Goal: Find specific page/section: Find specific page/section

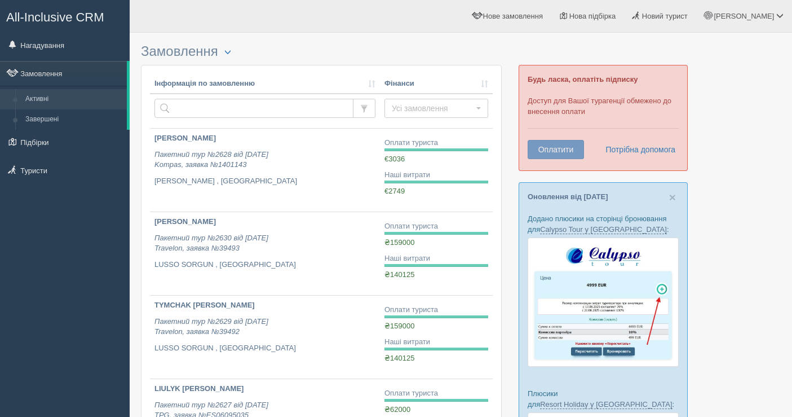
scroll to position [63, 0]
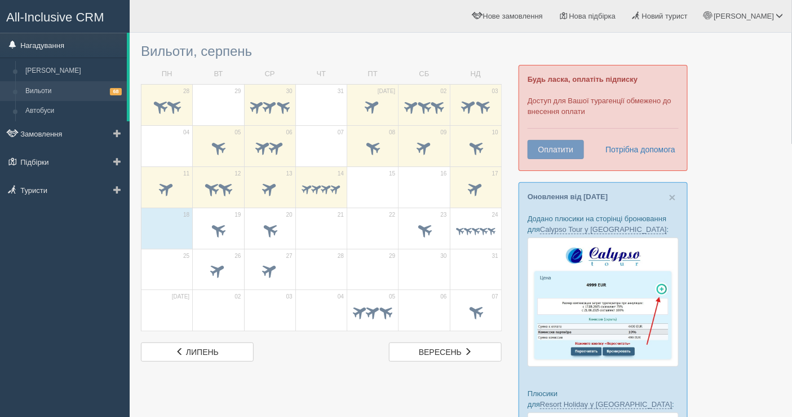
click at [33, 46] on link "Нагадування" at bounding box center [63, 45] width 127 height 25
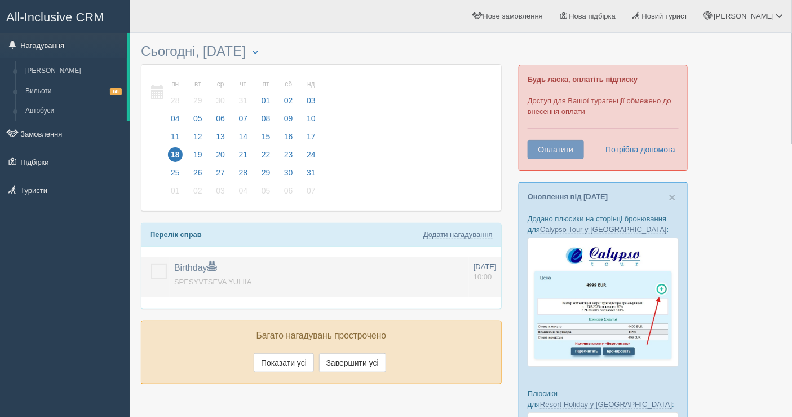
scroll to position [63, 0]
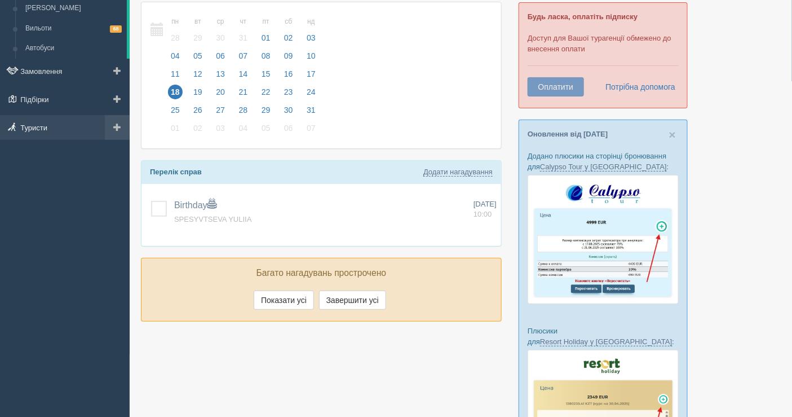
click at [48, 127] on link "Туристи" at bounding box center [65, 127] width 130 height 25
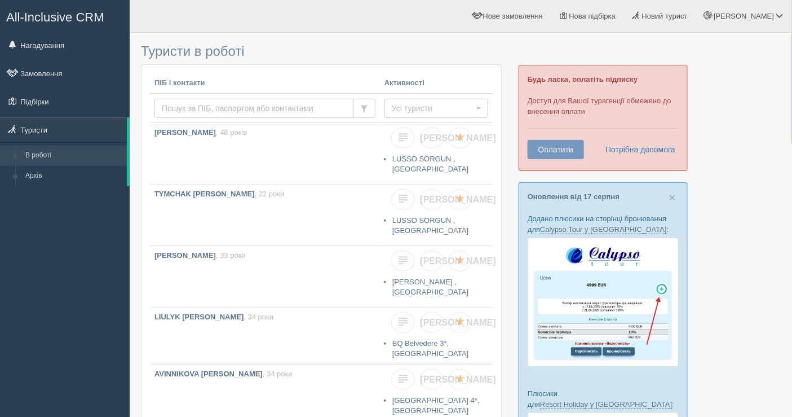
click at [217, 104] on input "text" at bounding box center [254, 108] width 199 height 19
type input "л"
type input "koreniuk"
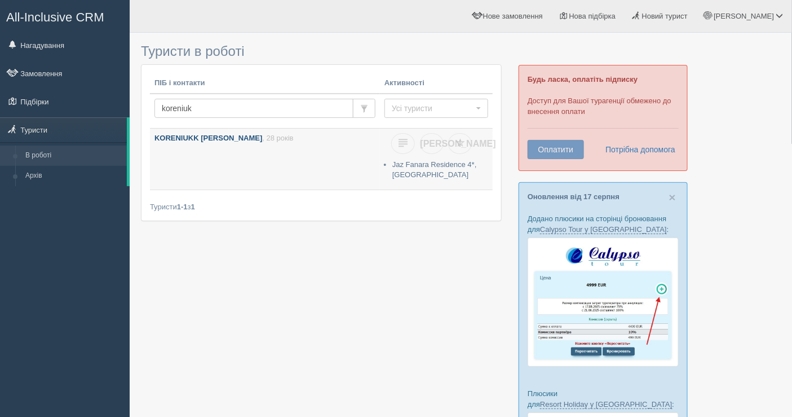
click at [267, 145] on link "KORENIUKK [PERSON_NAME] , 28 років" at bounding box center [265, 159] width 230 height 61
